Goal: Information Seeking & Learning: Learn about a topic

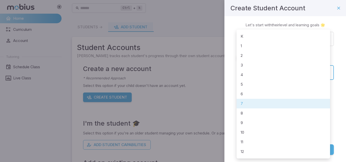
click at [260, 73] on body "**********" at bounding box center [173, 100] width 346 height 201
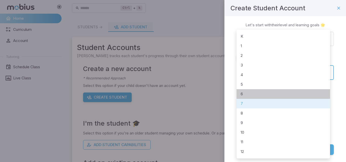
click at [248, 94] on li "6" at bounding box center [283, 94] width 93 height 10
type input "*"
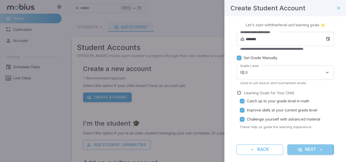
click at [302, 149] on button "Next" at bounding box center [310, 150] width 47 height 11
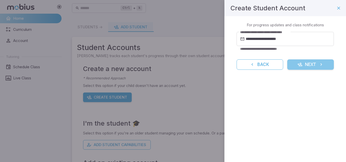
click at [315, 63] on button "Next" at bounding box center [310, 65] width 47 height 11
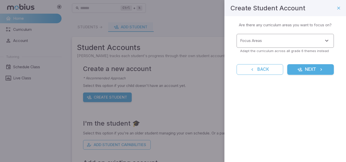
click at [269, 35] on div "Focus Areas" at bounding box center [285, 41] width 97 height 14
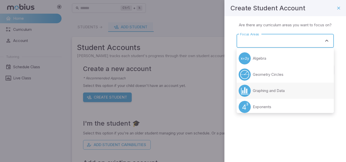
click at [275, 94] on li "Graphing and Data" at bounding box center [285, 91] width 97 height 16
click at [276, 37] on div "Focus Areas" at bounding box center [285, 41] width 97 height 14
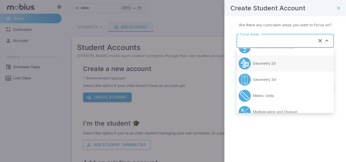
scroll to position [101, 0]
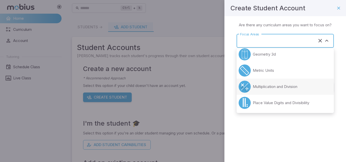
click at [258, 89] on p "Multiplication and Division" at bounding box center [275, 87] width 45 height 6
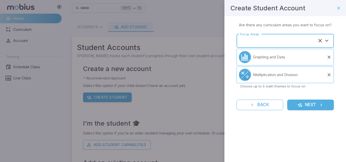
click at [254, 43] on input "Focus Areas" at bounding box center [278, 40] width 79 height 9
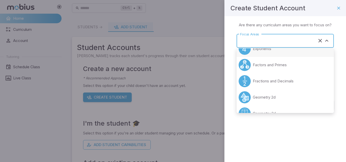
scroll to position [51, 0]
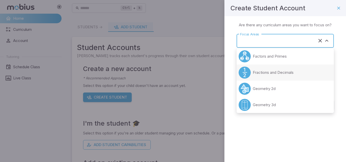
click at [263, 75] on p "Fractions and Decimals" at bounding box center [273, 73] width 41 height 6
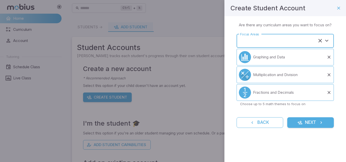
type input "**********"
click at [310, 122] on button "Next" at bounding box center [310, 123] width 47 height 11
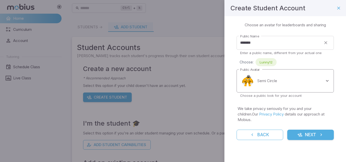
click at [264, 83] on body "Home Curriculum Account Tutoring Schedule Class Live Class Ctrl + k ​ Students …" at bounding box center [173, 100] width 346 height 201
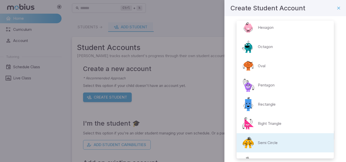
scroll to position [0, 0]
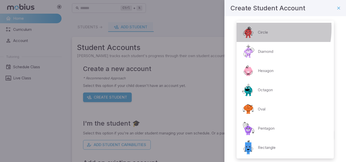
click at [247, 28] on img at bounding box center [248, 32] width 15 height 15
type input "**********"
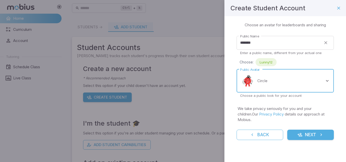
click at [311, 130] on button "Next" at bounding box center [310, 135] width 47 height 11
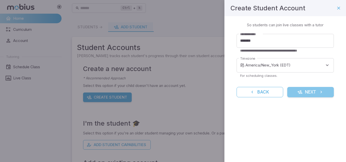
click at [296, 93] on button "Next" at bounding box center [310, 92] width 47 height 11
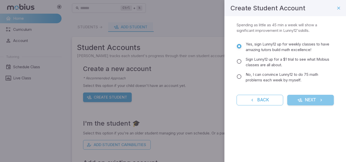
click at [303, 96] on button "Next" at bounding box center [310, 100] width 47 height 11
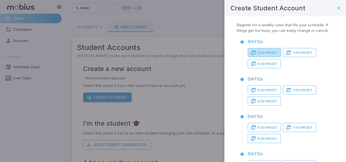
click at [275, 57] on button "5:00 PM EDT" at bounding box center [264, 52] width 33 height 9
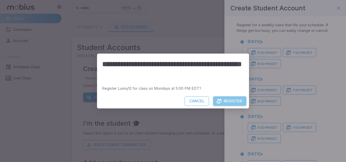
click at [224, 99] on button "Register" at bounding box center [229, 102] width 33 height 10
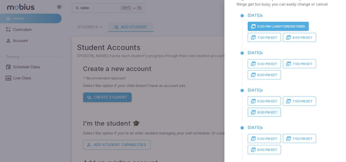
scroll to position [25, 0]
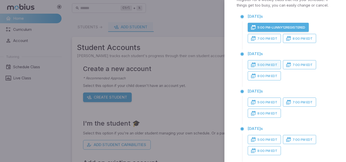
click at [267, 69] on button "5:00 PM EDT" at bounding box center [264, 64] width 33 height 9
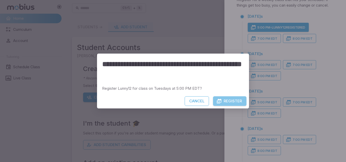
click at [245, 98] on button "Register" at bounding box center [229, 102] width 33 height 10
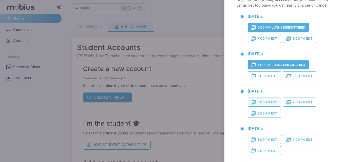
click at [266, 107] on button "5:00 PM EDT" at bounding box center [264, 102] width 33 height 9
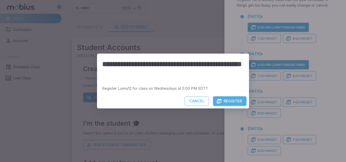
click at [237, 99] on button "Register" at bounding box center [229, 102] width 33 height 10
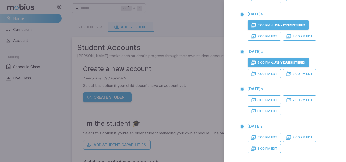
scroll to position [76, 0]
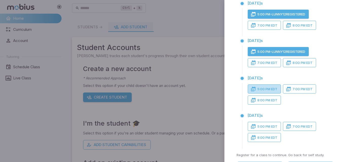
click at [270, 92] on button "5:00 PM EDT" at bounding box center [264, 89] width 33 height 9
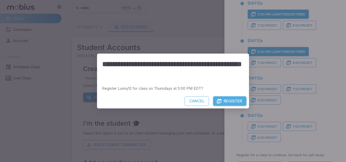
click at [239, 99] on button "Register" at bounding box center [229, 102] width 33 height 10
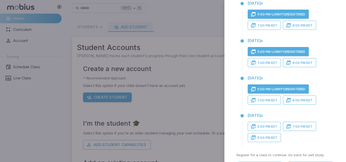
click at [259, 125] on div "Friday s 5:00 PM EDT 7:00 PM EDT 8:00 PM EDT" at bounding box center [289, 129] width 90 height 36
click at [258, 129] on button "5:00 PM EDT" at bounding box center [264, 126] width 33 height 9
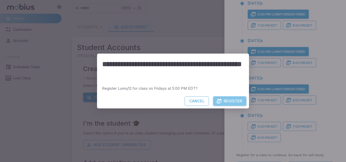
click at [229, 100] on button "Register" at bounding box center [229, 102] width 33 height 10
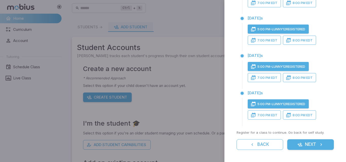
scroll to position [104, 0]
click at [301, 148] on button "Next" at bounding box center [310, 145] width 47 height 11
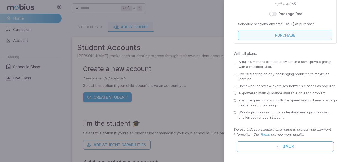
scroll to position [179, 0]
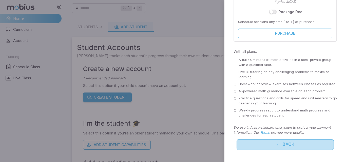
click at [287, 144] on button "Back" at bounding box center [285, 145] width 97 height 11
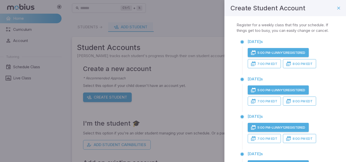
click at [262, 55] on button "5:00 PM - Lunny12 Registered" at bounding box center [278, 52] width 61 height 9
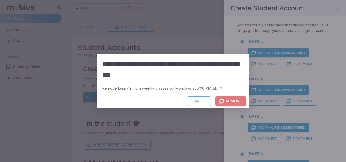
drag, startPoint x: 241, startPoint y: 101, endPoint x: 249, endPoint y: 99, distance: 8.4
click at [241, 101] on button "Remove" at bounding box center [230, 102] width 31 height 10
click at [264, 91] on div "**********" at bounding box center [173, 81] width 346 height 162
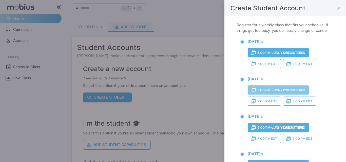
click at [264, 93] on button "5:00 PM - Lunny12 Registered" at bounding box center [278, 90] width 61 height 9
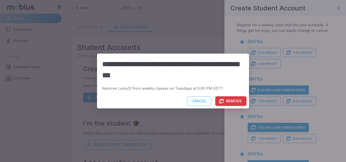
drag, startPoint x: 227, startPoint y: 103, endPoint x: 231, endPoint y: 100, distance: 5.4
click at [231, 100] on button "Remove" at bounding box center [230, 102] width 31 height 10
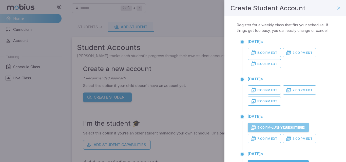
click at [273, 132] on button "5:00 PM - Lunny12 Registered" at bounding box center [278, 127] width 61 height 9
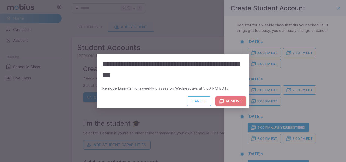
drag, startPoint x: 229, startPoint y: 101, endPoint x: 231, endPoint y: 97, distance: 4.9
click at [229, 100] on button "Remove" at bounding box center [230, 102] width 31 height 10
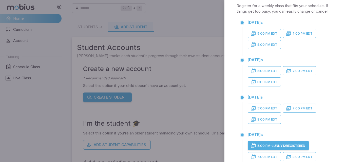
scroll to position [51, 0]
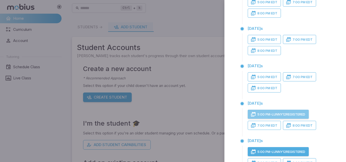
click at [276, 119] on button "5:00 PM - Lunny12 Registered" at bounding box center [278, 114] width 61 height 9
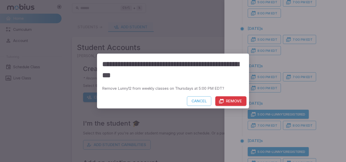
click at [229, 99] on button "Remove" at bounding box center [230, 102] width 31 height 10
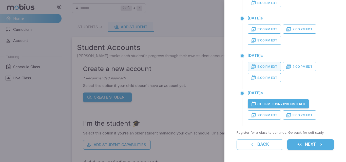
scroll to position [104, 0]
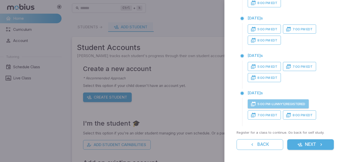
click at [269, 104] on button "5:00 PM - Lunny12 Registered" at bounding box center [278, 104] width 61 height 9
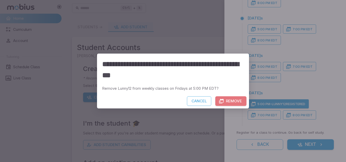
drag, startPoint x: 219, startPoint y: 100, endPoint x: 223, endPoint y: 102, distance: 5.0
click at [221, 101] on button "Remove" at bounding box center [230, 102] width 31 height 10
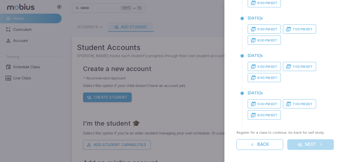
click at [299, 142] on div "Back Next" at bounding box center [285, 145] width 97 height 11
click at [265, 103] on button "5:00 PM EDT" at bounding box center [264, 104] width 33 height 9
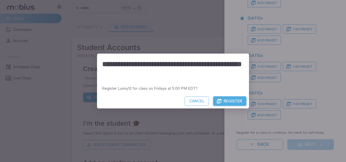
drag, startPoint x: 252, startPoint y: 101, endPoint x: 238, endPoint y: 98, distance: 15.1
click at [247, 100] on div "**********" at bounding box center [173, 81] width 346 height 162
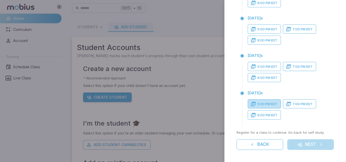
click at [268, 106] on button "5:00 PM EDT" at bounding box center [264, 104] width 33 height 9
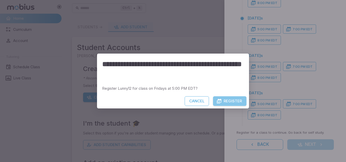
click at [217, 100] on icon "button" at bounding box center [219, 101] width 5 height 5
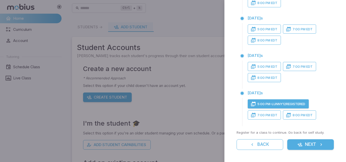
click at [315, 147] on button "Next" at bounding box center [310, 145] width 47 height 11
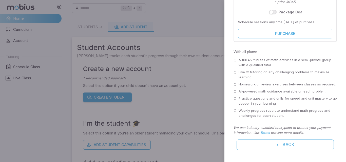
scroll to position [179, 0]
click at [237, 60] on div "A full 45 minutes of math activities in a semi-private group with a qualified t…" at bounding box center [285, 62] width 103 height 10
click at [234, 58] on div "A full 45 minutes of math activities in a semi-private group with a qualified t…" at bounding box center [285, 62] width 103 height 10
click at [234, 57] on div "A full 45 minutes of math activities in a semi-private group with a qualified t…" at bounding box center [285, 62] width 103 height 10
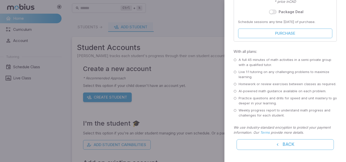
click at [233, 56] on div "Safe and Secure Checkout Choose one of the payment options to complete your sub…" at bounding box center [285, -1] width 122 height 325
click at [235, 60] on icon at bounding box center [235, 60] width 3 height 3
click at [235, 59] on icon at bounding box center [235, 60] width 3 height 3
click at [243, 60] on p "A full 45 minutes of math activities in a semi-private group with a qualified t…" at bounding box center [288, 62] width 98 height 10
click at [247, 77] on p "Live 1:1 tutoring on any challenging problems to maximize learning." at bounding box center [288, 75] width 98 height 10
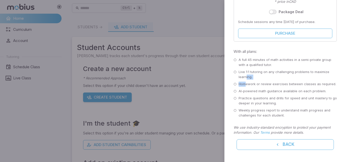
click at [246, 83] on div "A full 45 minutes of math activities in a semi-private group with a qualified t…" at bounding box center [285, 87] width 103 height 61
click at [246, 93] on p "AI-powered math guidance available on each problem." at bounding box center [283, 91] width 88 height 5
click at [247, 99] on p "Practice questions and drills for speed and unit mastery to go deeper in your l…" at bounding box center [288, 101] width 98 height 10
drag, startPoint x: 246, startPoint y: 104, endPoint x: 246, endPoint y: 106, distance: 2.8
click at [246, 106] on div "A full 45 minutes of math activities in a semi-private group with a qualified t…" at bounding box center [285, 87] width 103 height 61
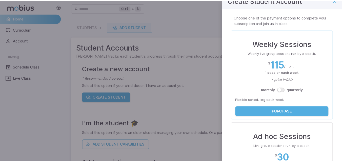
scroll to position [0, 0]
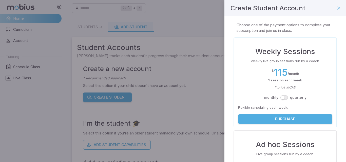
click at [334, 7] on button "button" at bounding box center [338, 8] width 9 height 9
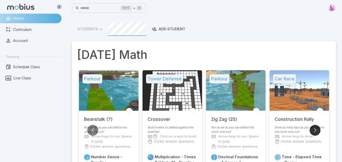
drag, startPoint x: 315, startPoint y: 132, endPoint x: 315, endPoint y: 128, distance: 3.8
click at [315, 129] on button "Go to next slide" at bounding box center [315, 130] width 11 height 11
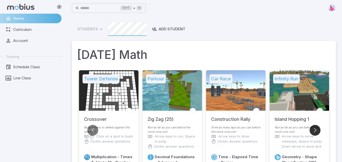
click at [314, 129] on button "Go to next slide" at bounding box center [315, 130] width 11 height 11
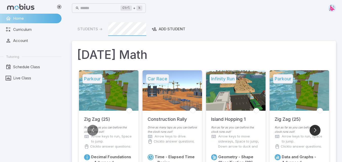
click at [314, 129] on button "Go to next slide" at bounding box center [315, 130] width 11 height 11
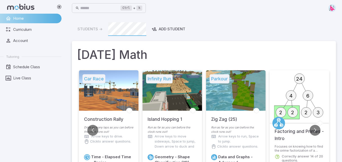
click at [283, 98] on icon "24 4 6 2 2 2 3" at bounding box center [299, 95] width 51 height 51
click at [293, 108] on circle at bounding box center [293, 113] width 10 height 10
click at [315, 127] on button "Go to next slide" at bounding box center [315, 130] width 11 height 11
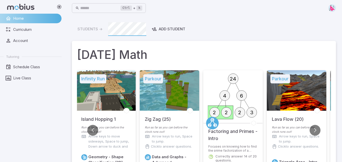
drag, startPoint x: 256, startPoint y: 136, endPoint x: 253, endPoint y: 137, distance: 3.4
click at [253, 137] on h5 "Factoring and Primes - Intro" at bounding box center [232, 132] width 49 height 19
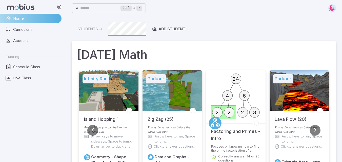
click at [231, 136] on h5 "Factoring and Primes - Intro" at bounding box center [235, 132] width 49 height 19
click at [230, 136] on h5 "Factoring and Primes - Intro" at bounding box center [235, 132] width 49 height 19
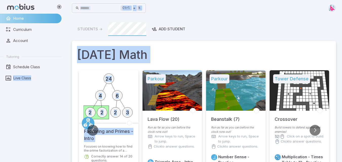
drag, startPoint x: 230, startPoint y: 136, endPoint x: 189, endPoint y: 97, distance: 56.1
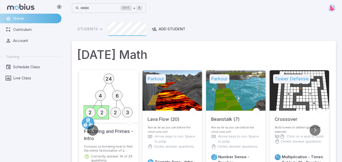
click at [218, 155] on div "Number Sense - Practice" at bounding box center [235, 160] width 49 height 11
click at [219, 149] on div "Run as far as you can before the clock runs out! Arrow keys to run, Space to ju…" at bounding box center [236, 139] width 60 height 26
drag, startPoint x: 204, startPoint y: 88, endPoint x: 214, endPoint y: 83, distance: 11.7
click at [204, 87] on li "Parkour Lava Flow (20) Run as far as you can before the clock runs out! Arrow k…" at bounding box center [173, 130] width 64 height 120
click at [220, 76] on h5 "Parkour" at bounding box center [220, 78] width 20 height 9
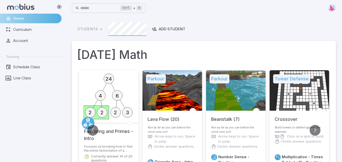
click at [219, 78] on h5 "Parkour" at bounding box center [220, 78] width 20 height 9
click at [220, 93] on div at bounding box center [236, 90] width 60 height 41
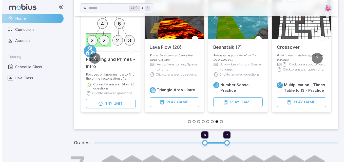
scroll to position [76, 0]
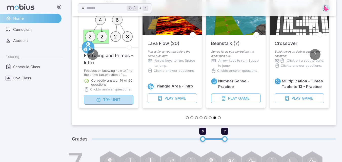
click at [107, 102] on span "Try" at bounding box center [106, 100] width 7 height 6
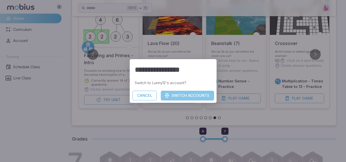
click at [191, 94] on button "Switch Accounts" at bounding box center [187, 96] width 53 height 10
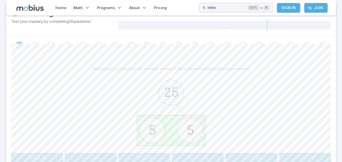
scroll to position [101, 0]
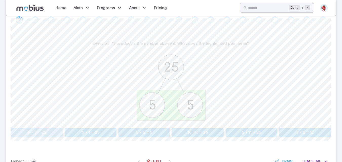
click at [34, 131] on button "5 x 5 = 25" at bounding box center [37, 133] width 52 height 10
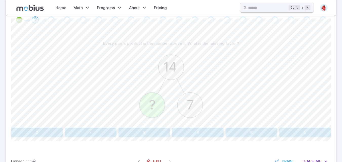
drag, startPoint x: 86, startPoint y: 126, endPoint x: 89, endPoint y: 125, distance: 3.1
click at [86, 126] on div "Every pair's product is the number above it. What is the missing factor? 14 ? 7…" at bounding box center [171, 88] width 320 height 99
click at [88, 130] on button "7" at bounding box center [91, 133] width 52 height 10
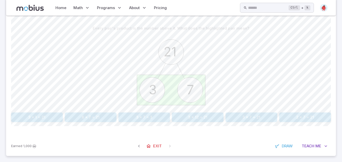
scroll to position [120, 0]
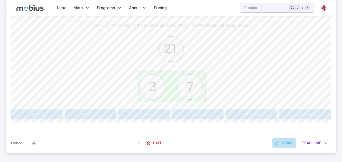
drag, startPoint x: 281, startPoint y: 139, endPoint x: 281, endPoint y: 143, distance: 4.1
click at [281, 142] on button "Draw" at bounding box center [284, 144] width 24 height 10
drag, startPoint x: 54, startPoint y: 113, endPoint x: 56, endPoint y: 109, distance: 4.5
click at [53, 112] on icon at bounding box center [52, 114] width 5 height 5
click at [41, 114] on icon at bounding box center [42, 114] width 5 height 5
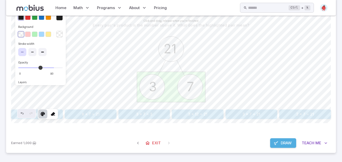
click at [27, 31] on div at bounding box center [40, 34] width 45 height 9
click at [27, 34] on button "button" at bounding box center [28, 35] width 6 height 6
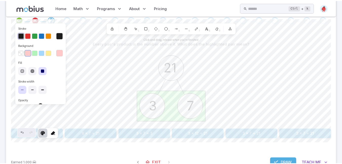
scroll to position [94, 0]
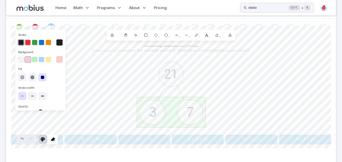
click at [25, 41] on button "button" at bounding box center [28, 43] width 6 height 6
click at [20, 77] on icon "button" at bounding box center [22, 77] width 4 height 4
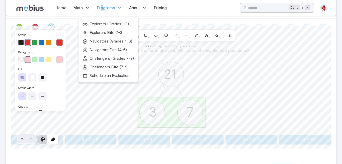
click at [102, 5] on span "Programs" at bounding box center [106, 8] width 18 height 6
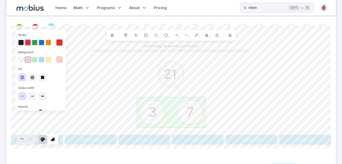
click at [200, 5] on div "Home Math Grade 1 Grade 2 Grade 3 Grade 4 Grade 5 Grade 6 Grade 7 Grade 8 Grade…" at bounding box center [170, 8] width 313 height 12
click at [192, 10] on div "Home Math Grade 1 Grade 2 Grade 3 Grade 4 Grade 5 Grade 6 Grade 7 Grade 8 Grade…" at bounding box center [170, 8] width 313 height 12
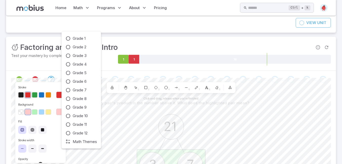
scroll to position [67, 0]
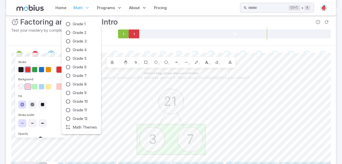
click at [74, 8] on span "Math" at bounding box center [77, 8] width 9 height 6
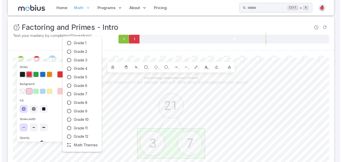
scroll to position [42, 0]
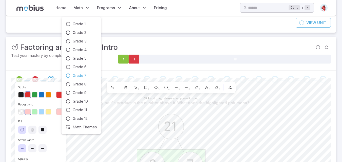
click at [74, 74] on span "Grade 7" at bounding box center [80, 76] width 14 height 6
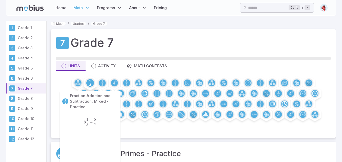
click at [89, 81] on circle at bounding box center [90, 83] width 8 height 8
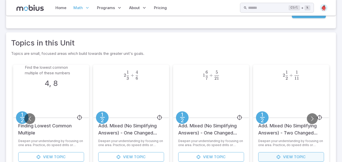
scroll to position [154, 0]
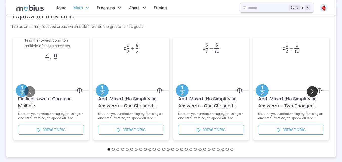
drag, startPoint x: 309, startPoint y: 95, endPoint x: 310, endPoint y: 93, distance: 2.5
click at [309, 95] on button "Go to next slide" at bounding box center [312, 91] width 11 height 11
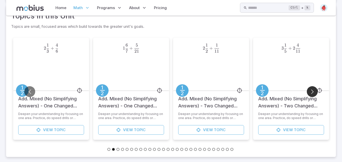
click at [310, 93] on button "Go to next slide" at bounding box center [312, 91] width 11 height 11
click at [309, 94] on button "Go to next slide" at bounding box center [312, 91] width 11 height 11
drag, startPoint x: 309, startPoint y: 92, endPoint x: 311, endPoint y: 84, distance: 8.3
click at [310, 89] on button "Go to next slide" at bounding box center [312, 91] width 11 height 11
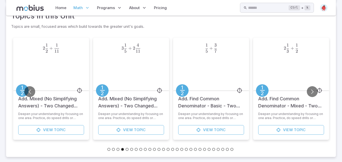
click at [311, 84] on div "2 1 3 + 1 2 2\frac{1}{3} + \frac{1}{2} 2 3 1 ​ + 2 1 ​" at bounding box center [291, 64] width 53 height 53
click at [311, 89] on div "1 6 7 − 12 14 1\frac{6}{7} - \frac{12}{14} 1 7 6 ​ − 14 12 ​ Sub. Mixed (No Sim…" at bounding box center [171, 94] width 320 height 117
click at [312, 89] on button "Go to next slide" at bounding box center [312, 91] width 11 height 11
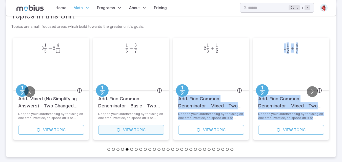
click at [124, 128] on span "View" at bounding box center [128, 130] width 10 height 6
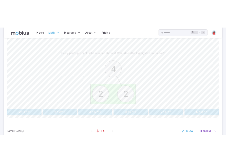
scroll to position [152, 0]
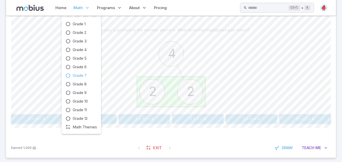
click at [80, 9] on span "Math" at bounding box center [77, 8] width 9 height 6
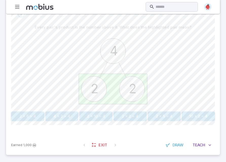
scroll to position [186, 0]
click at [132, 1] on div "Home Math Grade 1 Grade 2 Grade 3 Grade 4 Grade 5 Grade 6 Grade 7 Grade 8 Grade…" at bounding box center [113, 7] width 214 height 14
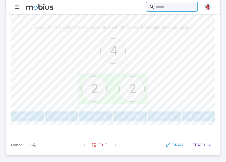
click at [156, 5] on input "text" at bounding box center [175, 7] width 39 height 10
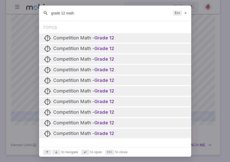
type input "grade 12 math"
click at [126, 37] on div "Competition Math - Grade 12" at bounding box center [115, 38] width 143 height 10
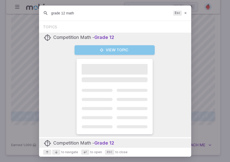
click at [123, 49] on button "View Topic" at bounding box center [114, 50] width 80 height 10
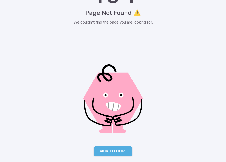
scroll to position [38, 0]
click at [120, 148] on link "Back to Home" at bounding box center [113, 152] width 38 height 10
